Goal: Navigation & Orientation: Find specific page/section

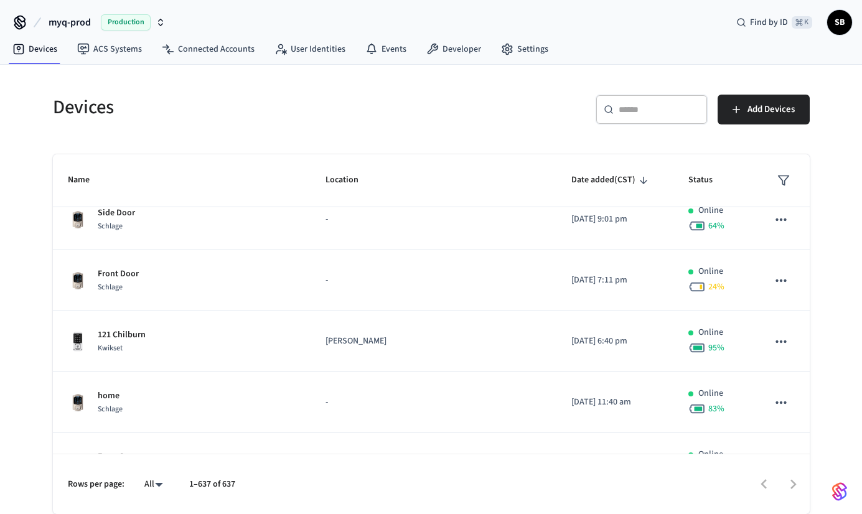
scroll to position [3642, 0]
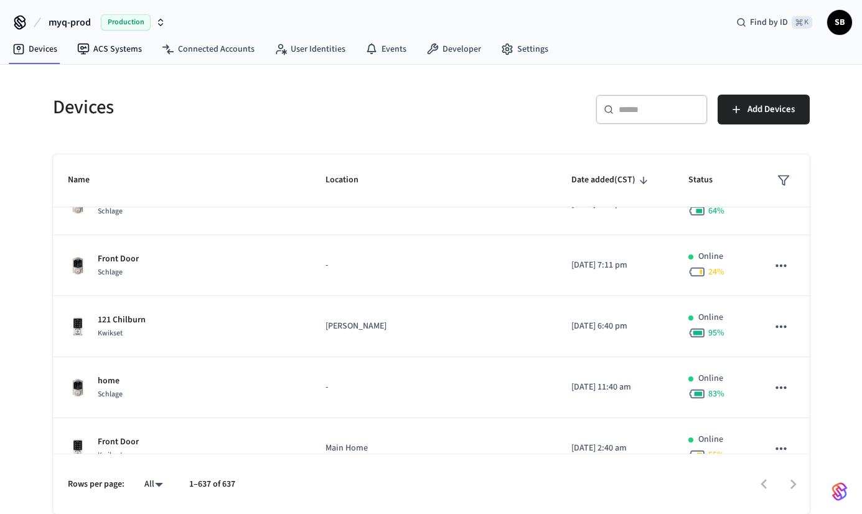
click at [87, 17] on span "myq-prod" at bounding box center [70, 22] width 42 height 15
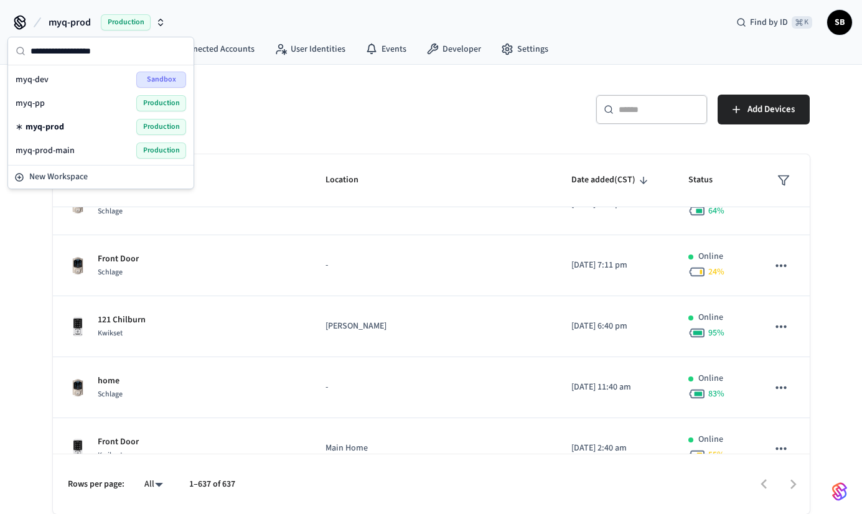
click at [90, 149] on div "myq-prod-main Production" at bounding box center [101, 151] width 171 height 16
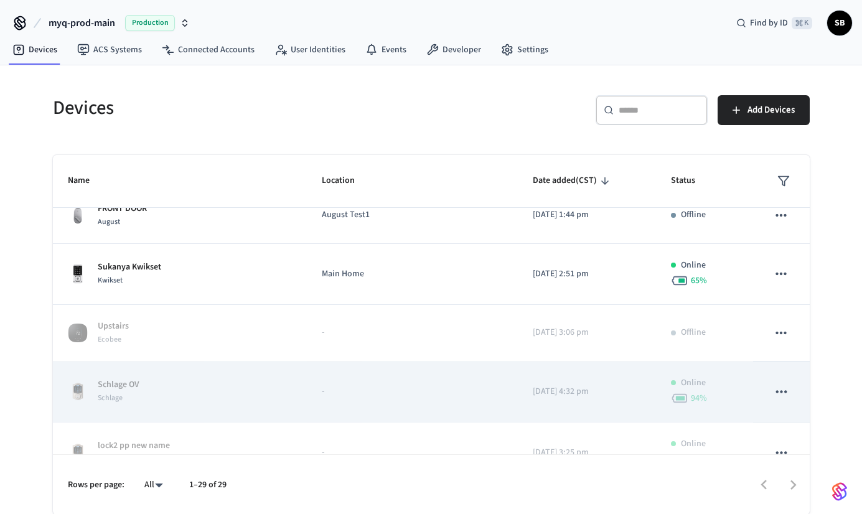
scroll to position [1320, 0]
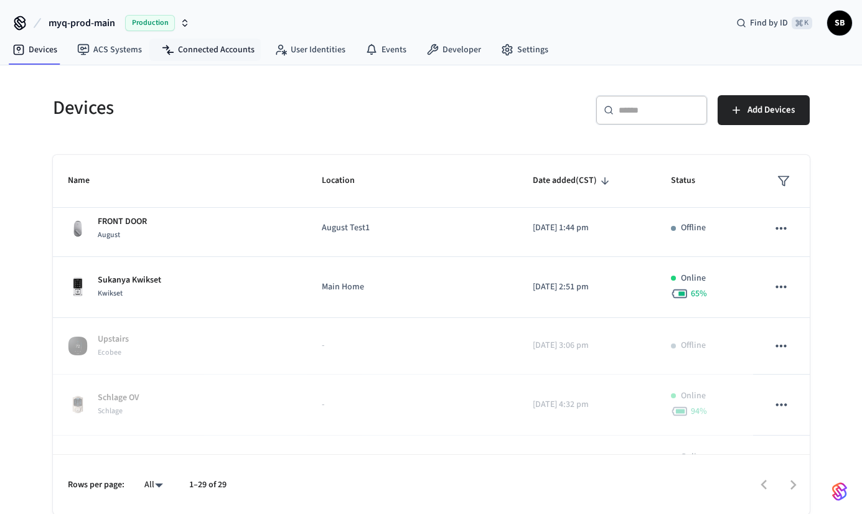
click at [208, 36] on nav "Devices ACS Systems Connected Accounts User Identities Events Developer Settings" at bounding box center [280, 50] width 556 height 29
click at [202, 45] on link "Connected Accounts" at bounding box center [208, 50] width 113 height 22
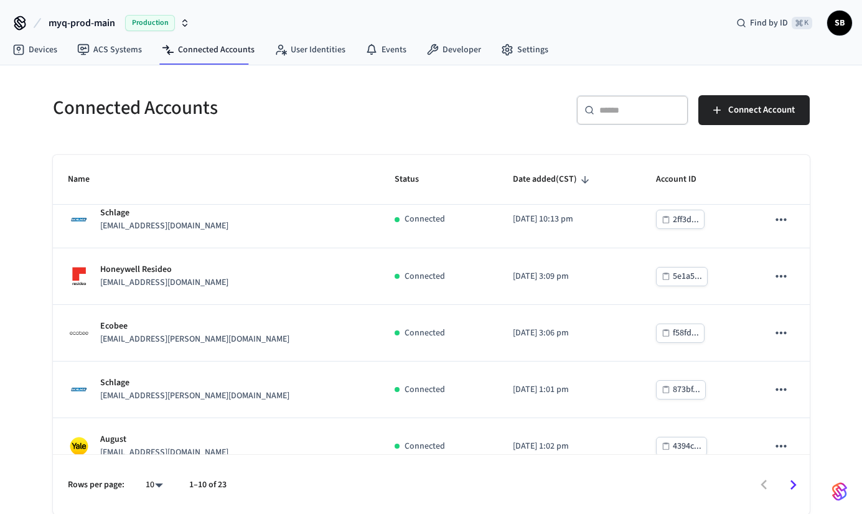
scroll to position [318, 0]
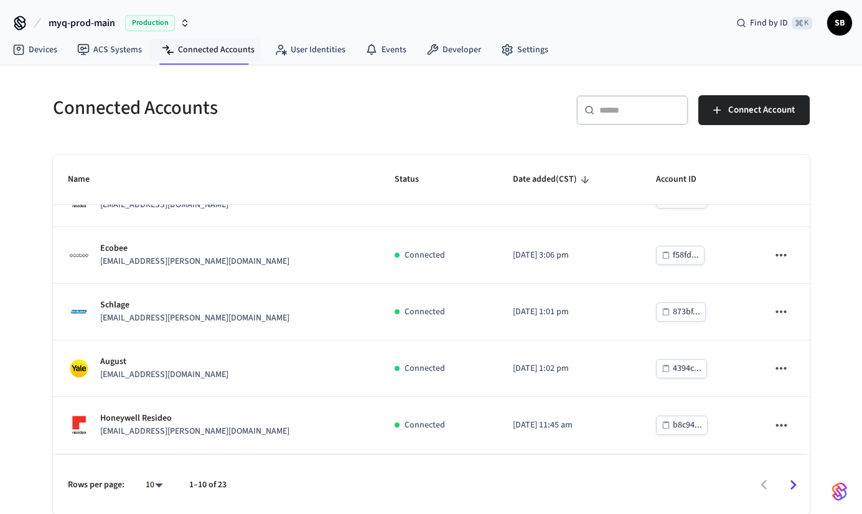
click at [158, 482] on body "myq-prod-main Production Find by ID ⌘ K SB Devices ACS Systems Connected Accoun…" at bounding box center [431, 257] width 862 height 515
click at [152, 451] on li "100" at bounding box center [149, 445] width 33 height 34
type input "***"
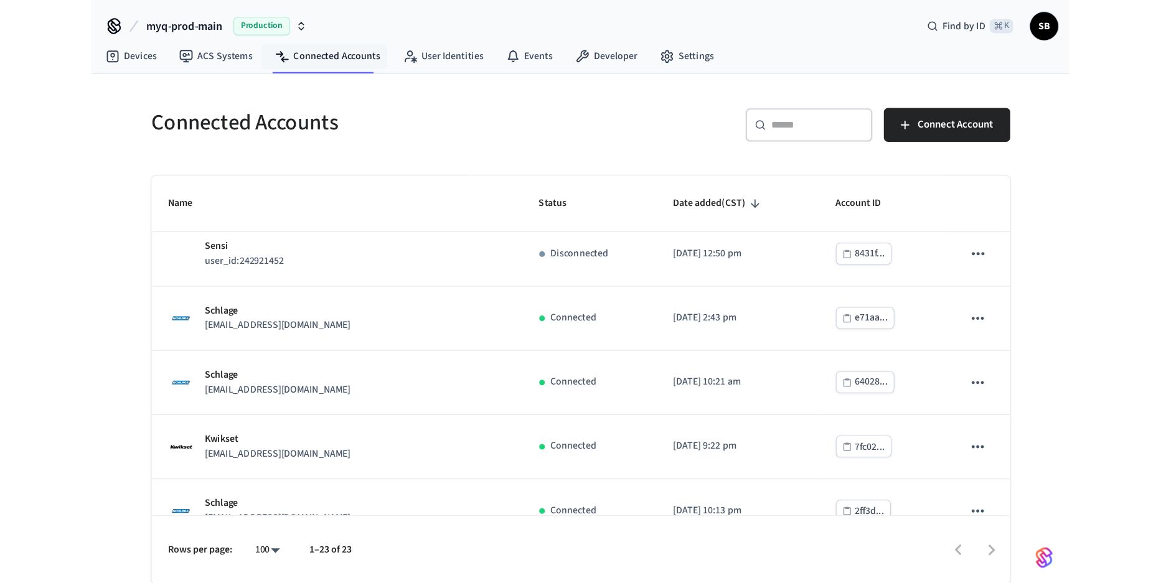
scroll to position [0, 0]
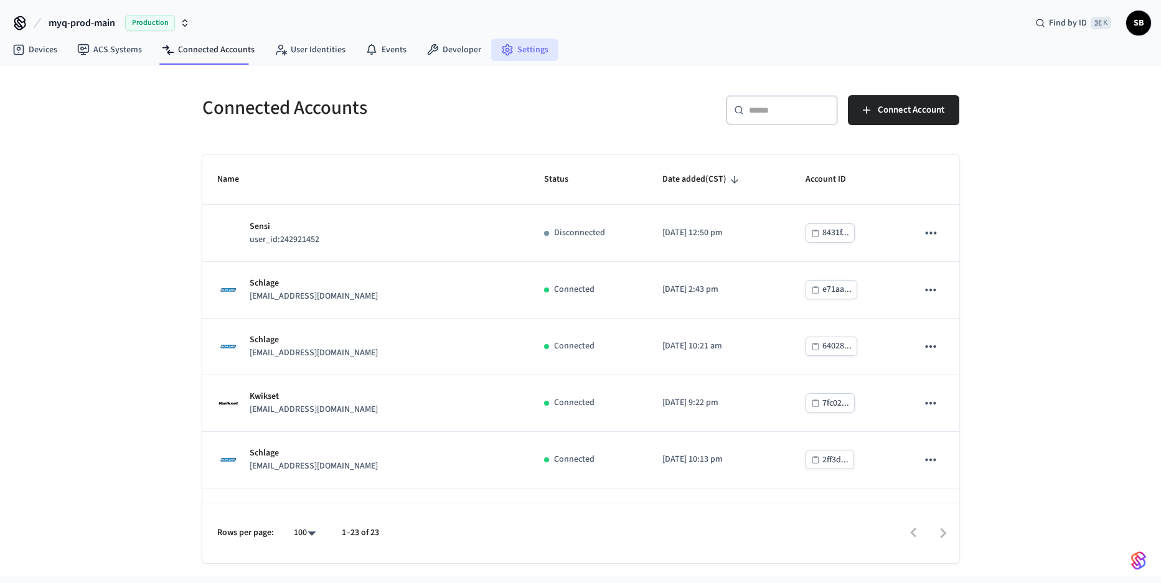
click at [512, 57] on link "Settings" at bounding box center [524, 50] width 67 height 22
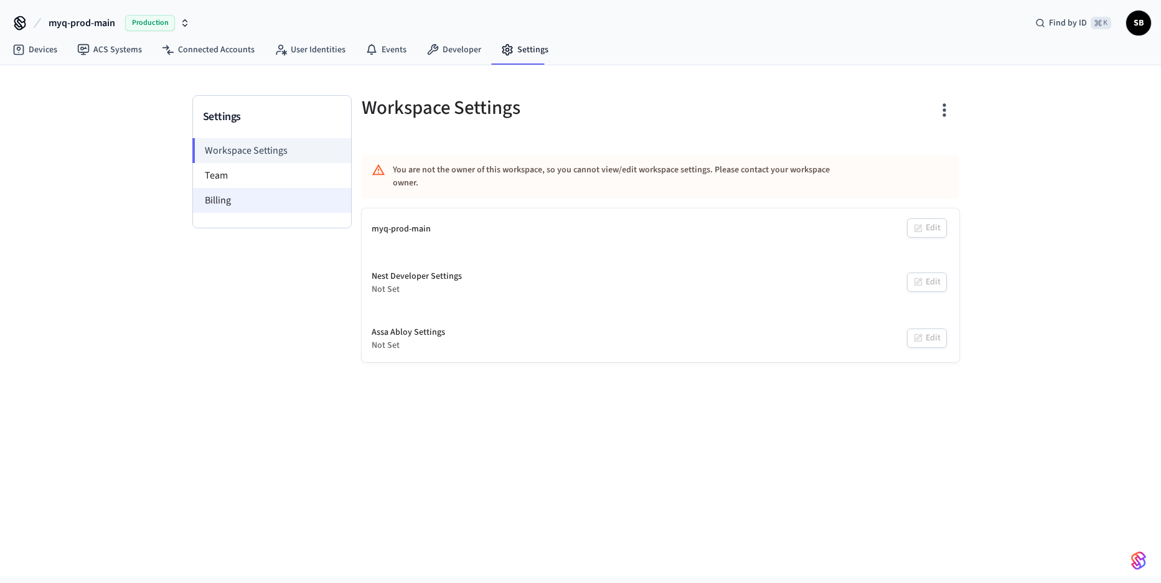
click at [271, 188] on li "Billing" at bounding box center [272, 200] width 158 height 25
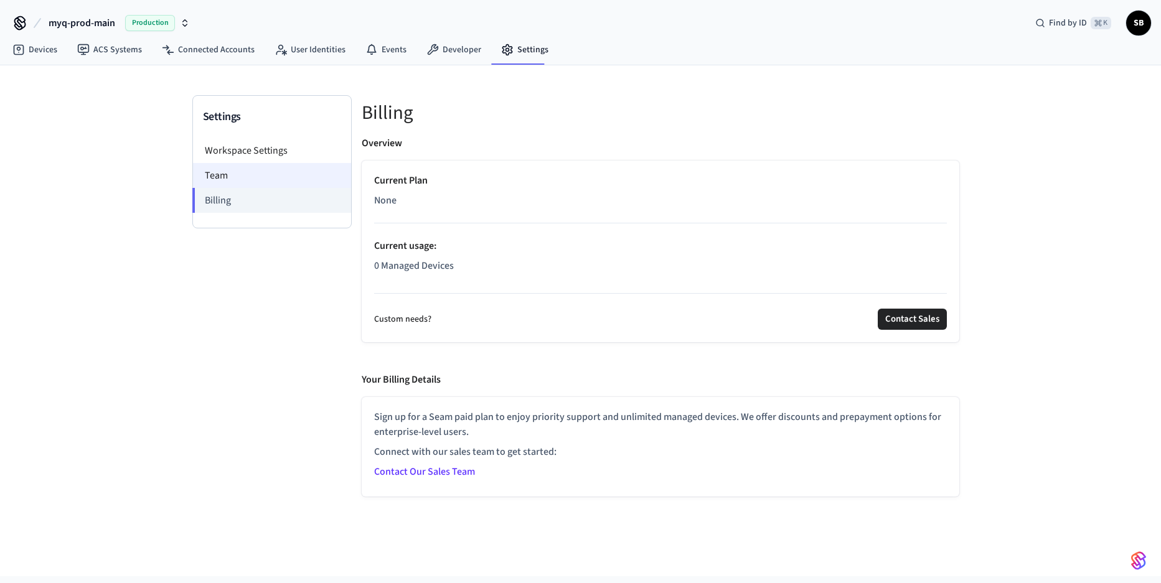
click at [250, 171] on li "Team" at bounding box center [272, 175] width 158 height 25
click at [242, 176] on li "Team" at bounding box center [272, 175] width 158 height 25
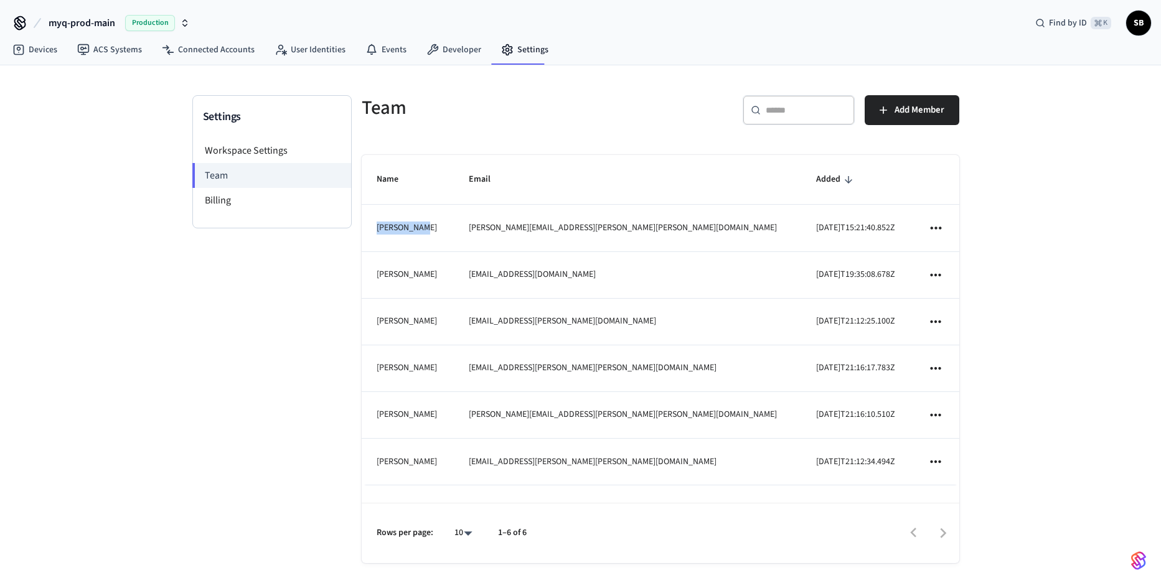
drag, startPoint x: 372, startPoint y: 225, endPoint x: 487, endPoint y: 222, distance: 115.8
click at [454, 222] on td "[PERSON_NAME]" at bounding box center [408, 228] width 93 height 47
click at [217, 55] on link "Connected Accounts" at bounding box center [208, 50] width 113 height 22
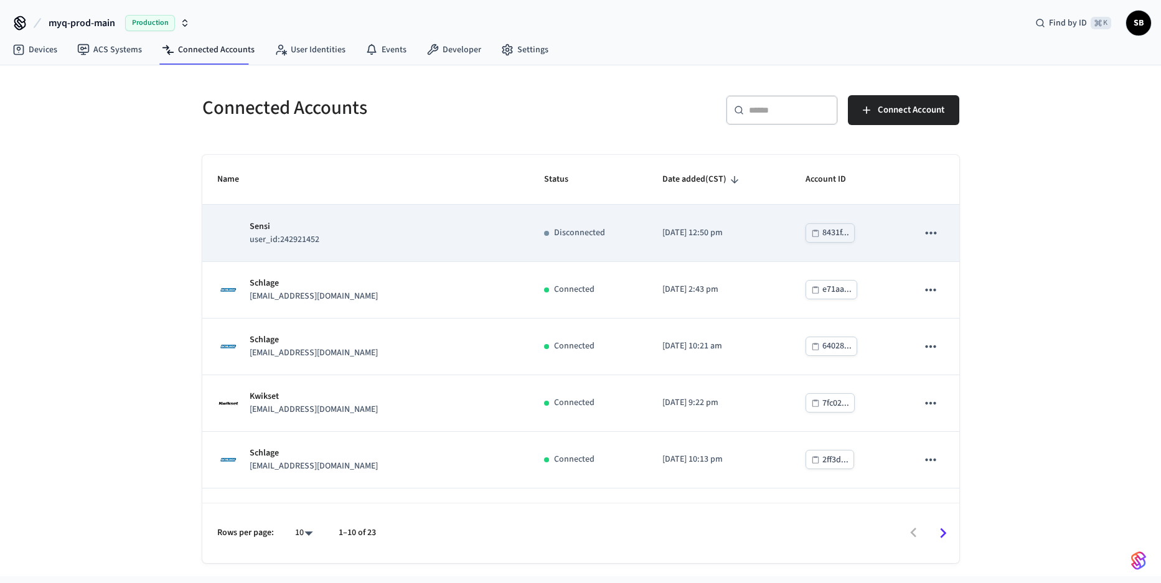
click at [420, 247] on td "Sensi user_id:242921452" at bounding box center [365, 233] width 327 height 57
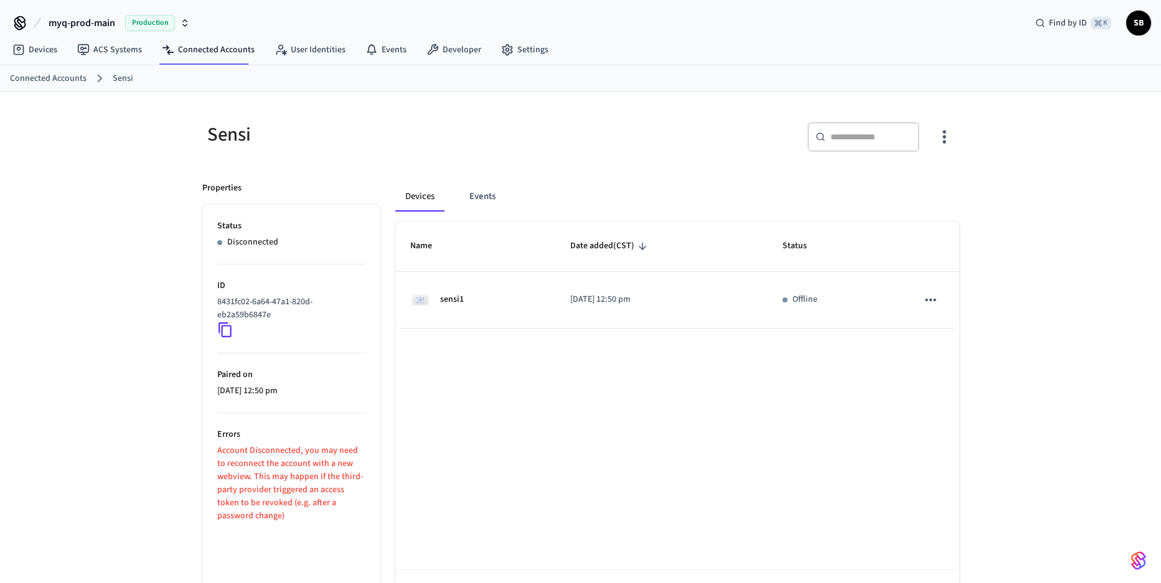
click at [59, 87] on div "Connected Accounts Sensi" at bounding box center [580, 78] width 1161 height 27
click at [55, 80] on link "Connected Accounts" at bounding box center [48, 78] width 77 height 13
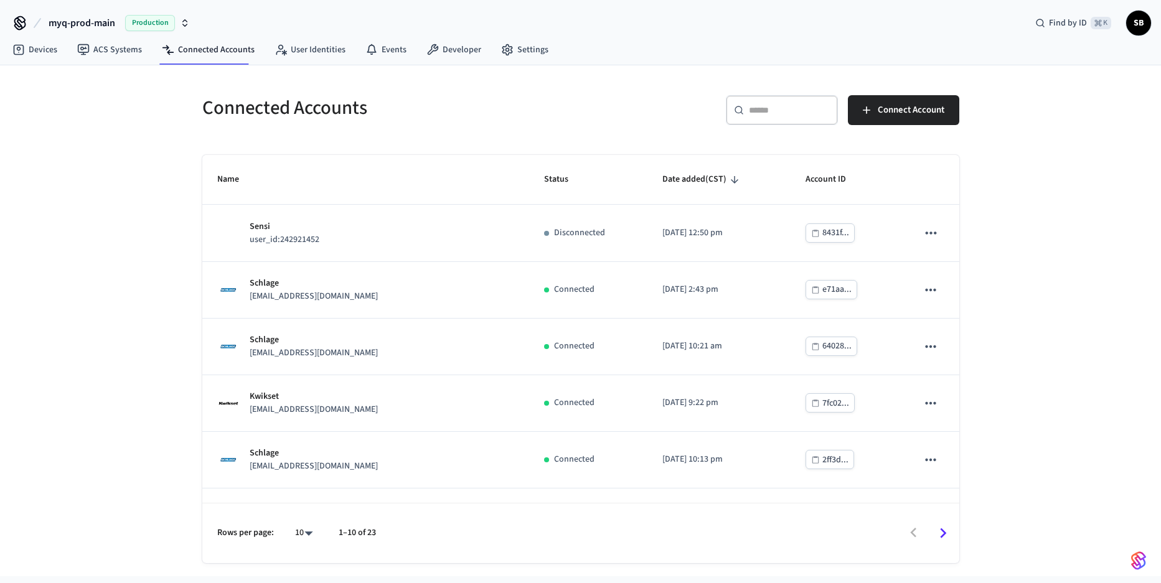
click at [81, 24] on span "myq-prod-main" at bounding box center [82, 23] width 67 height 15
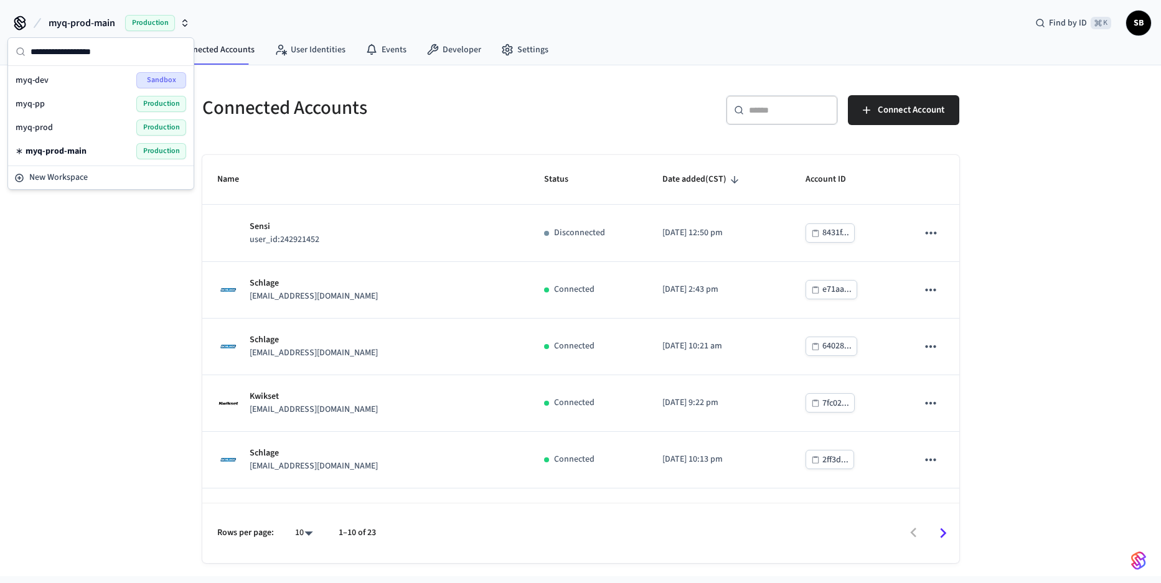
click at [150, 343] on div "Connected Accounts ​ ​ Connect Account Name Status Date added (CST) Account ID …" at bounding box center [580, 320] width 1161 height 511
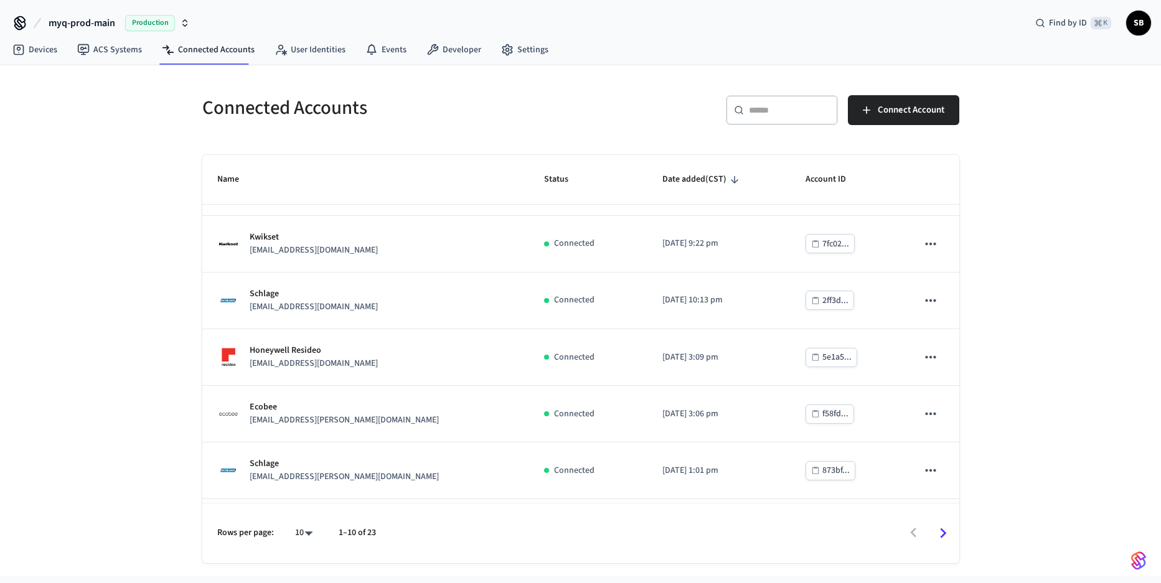
scroll to position [151, 0]
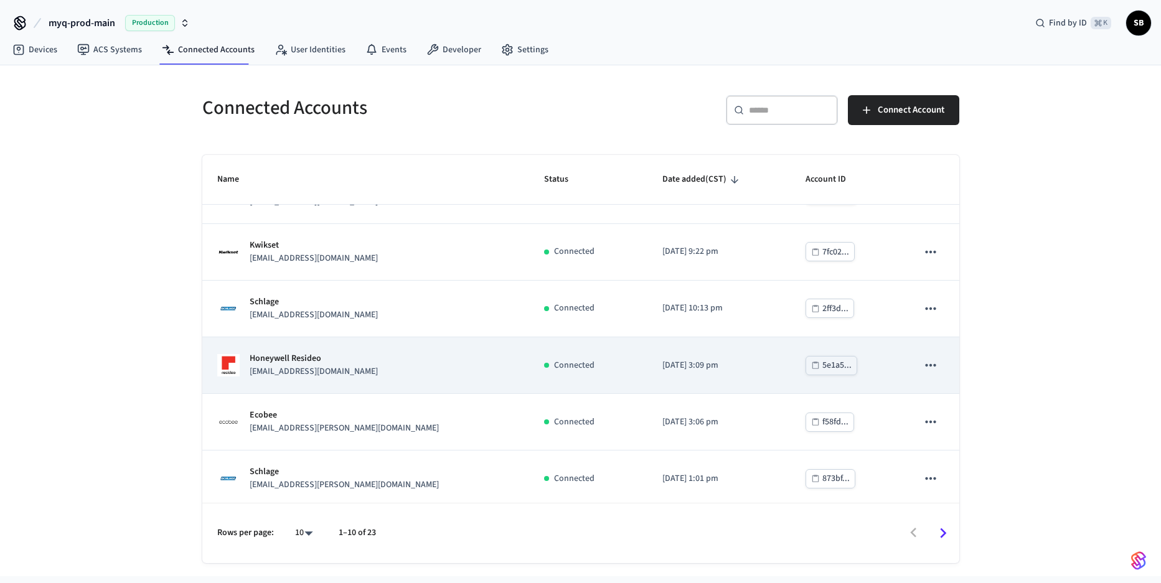
click at [430, 367] on div "Honeywell Resideo [EMAIL_ADDRESS][DOMAIN_NAME]" at bounding box center [365, 365] width 297 height 26
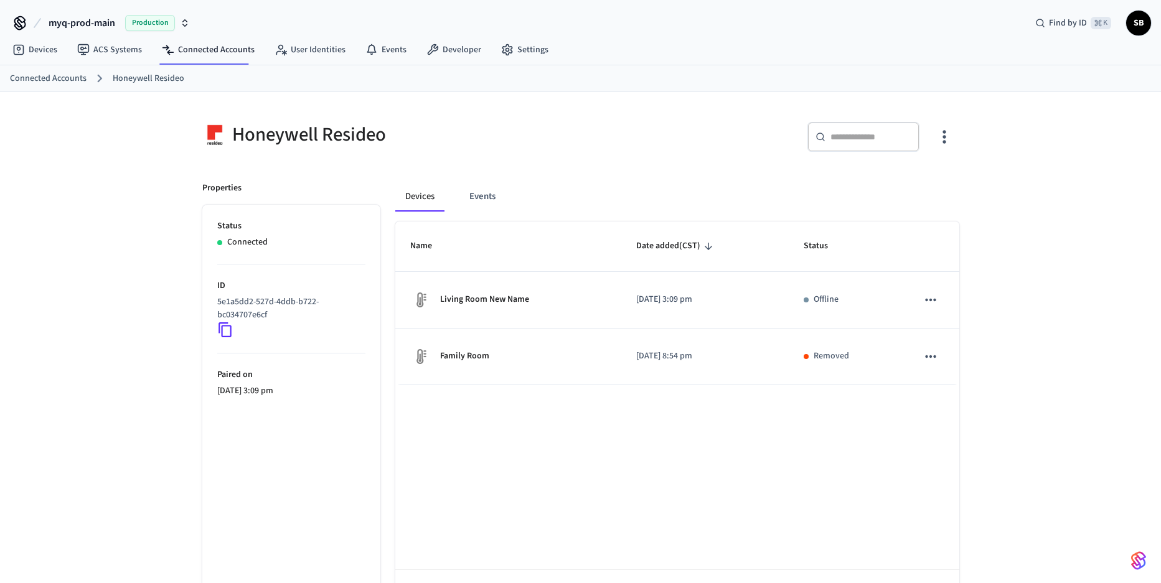
click at [62, 77] on link "Connected Accounts" at bounding box center [48, 78] width 77 height 13
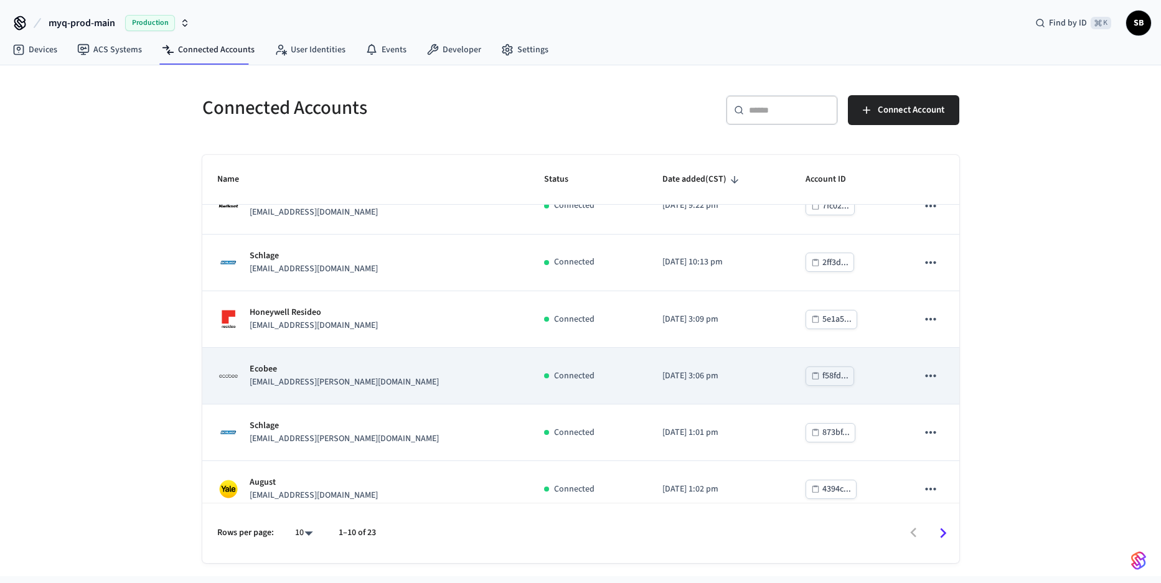
scroll to position [270, 0]
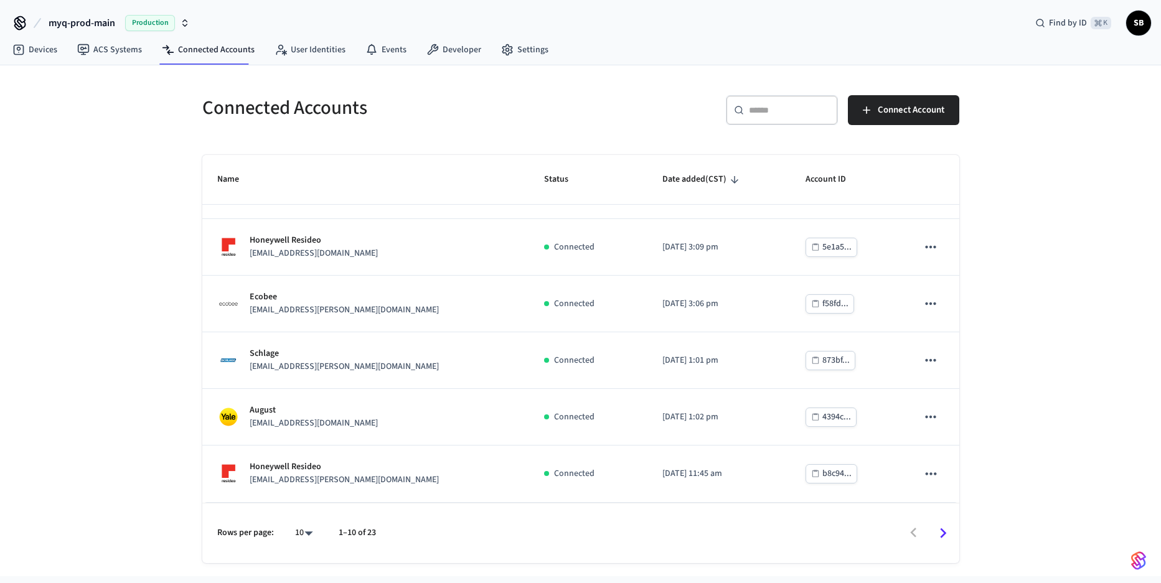
click at [306, 514] on body "myq-prod-main Production Find by ID ⌘ K SB Devices ACS Systems Connected Accoun…" at bounding box center [580, 288] width 1161 height 576
click at [304, 504] on li "100" at bounding box center [298, 514] width 33 height 34
type input "***"
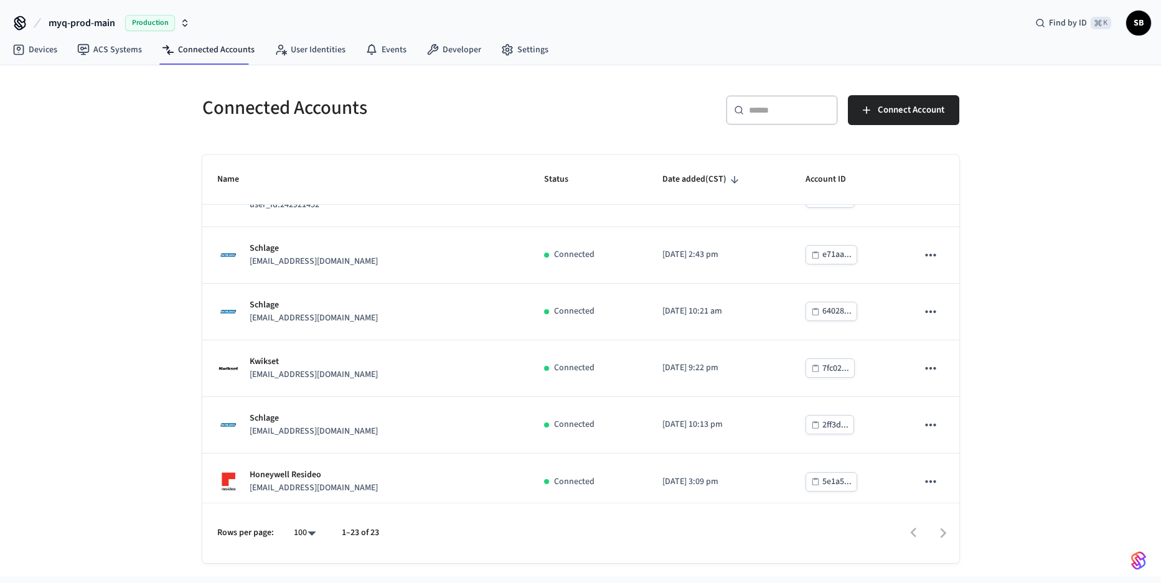
scroll to position [0, 0]
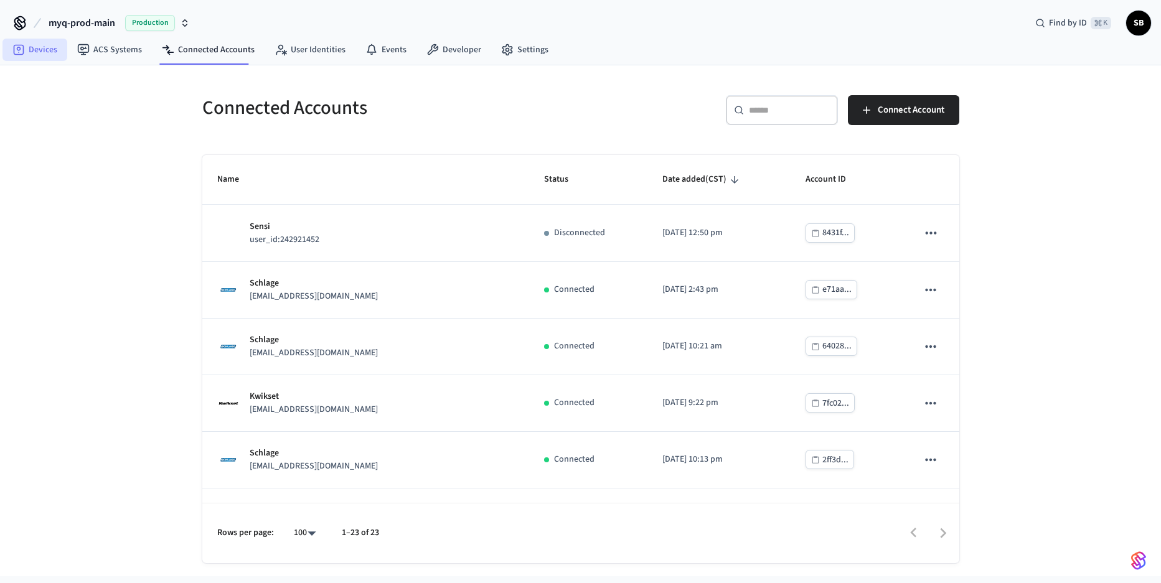
click at [52, 52] on link "Devices" at bounding box center [34, 50] width 65 height 22
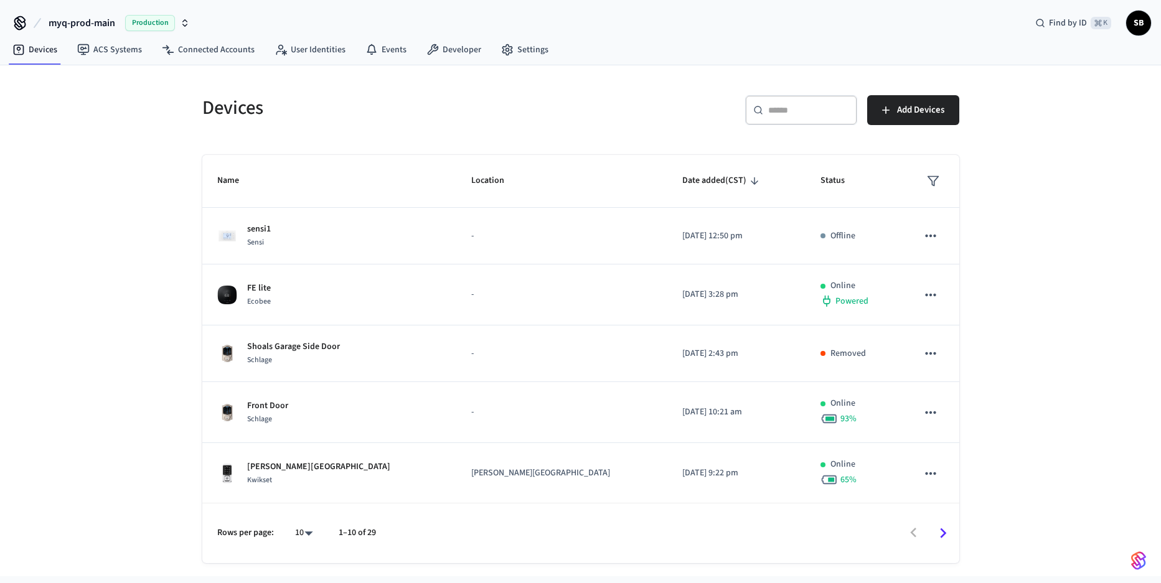
click at [369, 514] on p "1–10 of 29" at bounding box center [357, 533] width 37 height 13
click at [417, 514] on div at bounding box center [673, 533] width 570 height 29
click at [231, 50] on link "Connected Accounts" at bounding box center [208, 50] width 113 height 22
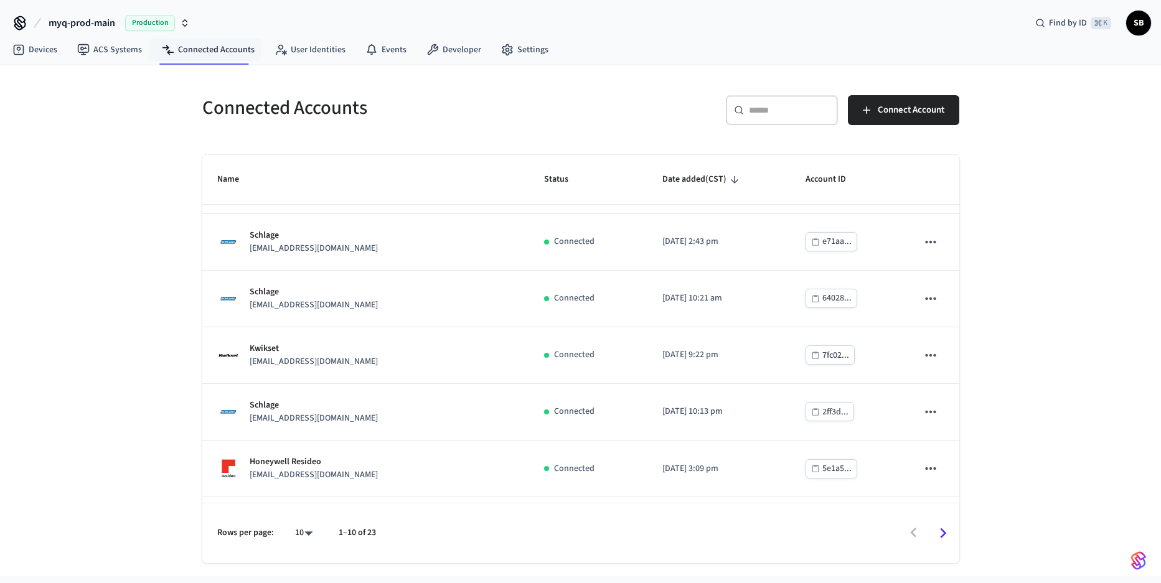
scroll to position [270, 0]
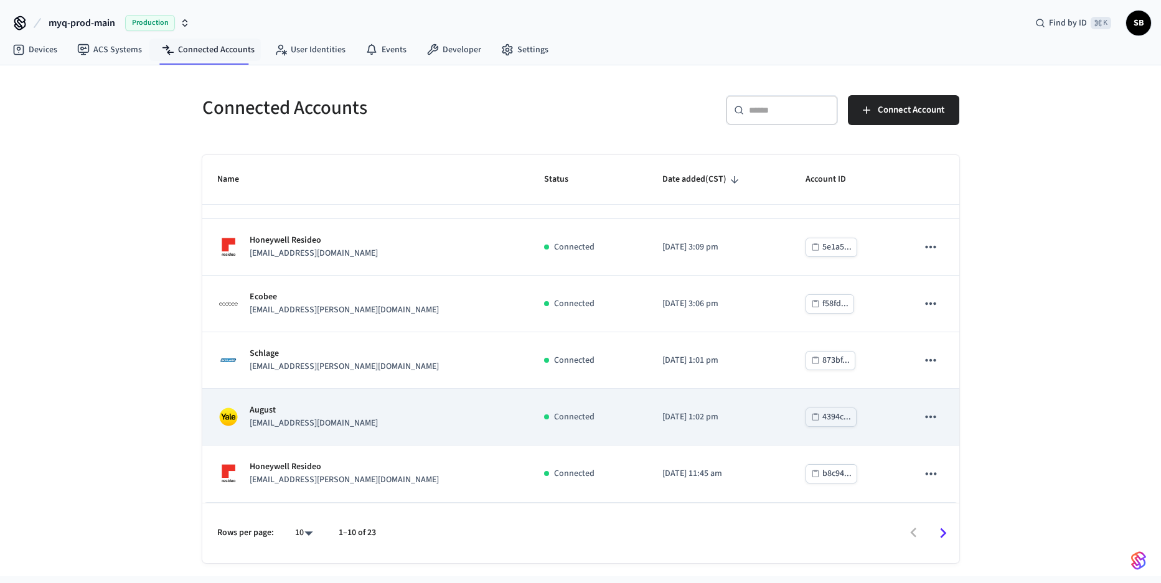
click at [471, 419] on div "August [EMAIL_ADDRESS][DOMAIN_NAME]" at bounding box center [365, 417] width 297 height 26
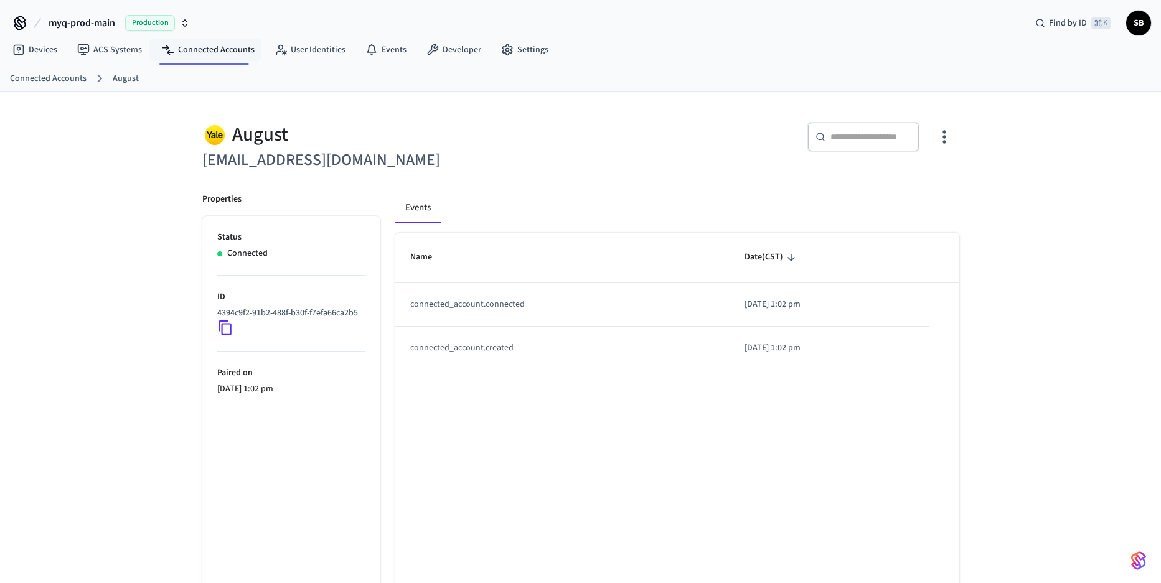
click at [73, 75] on link "Connected Accounts" at bounding box center [48, 78] width 77 height 13
